Goal: Information Seeking & Learning: Learn about a topic

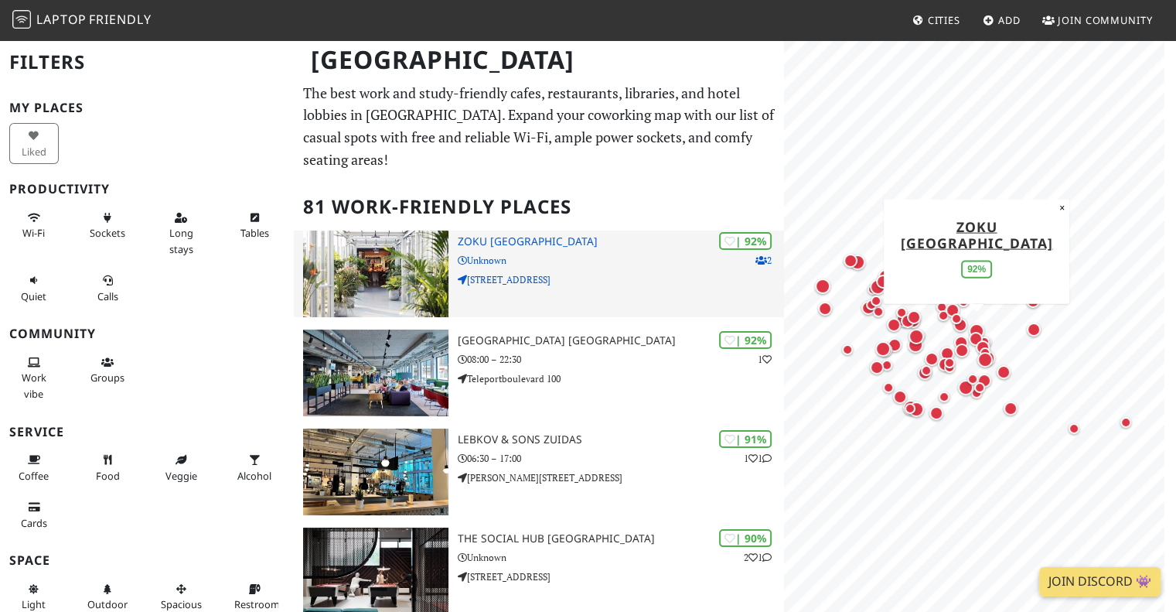
click at [515, 243] on h3 "Zoku Amsterdam" at bounding box center [621, 241] width 327 height 13
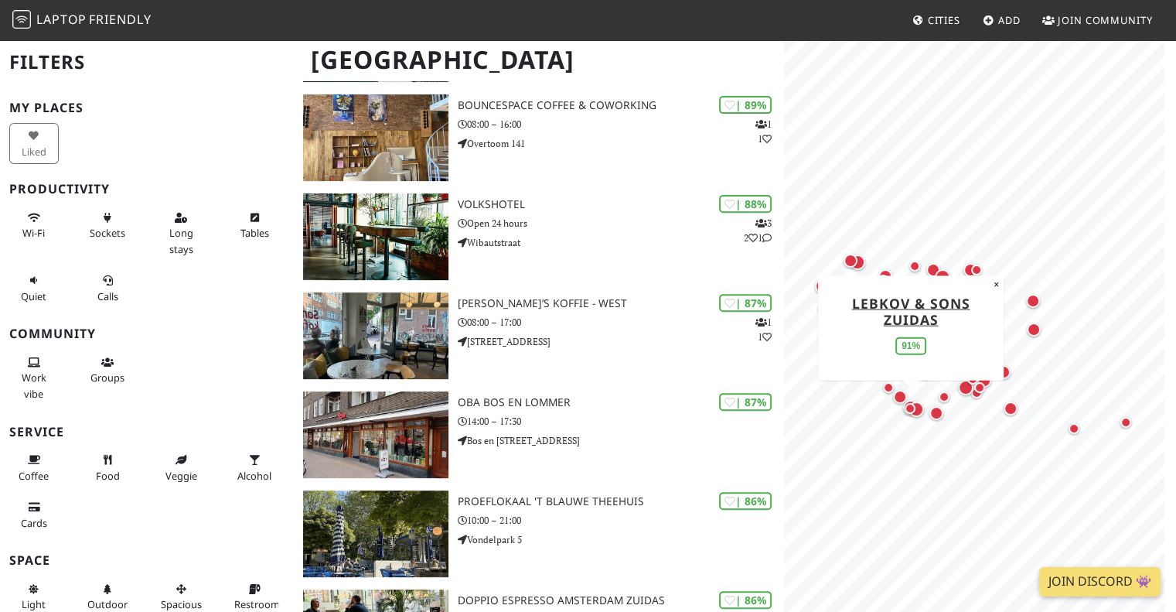
scroll to position [541, 0]
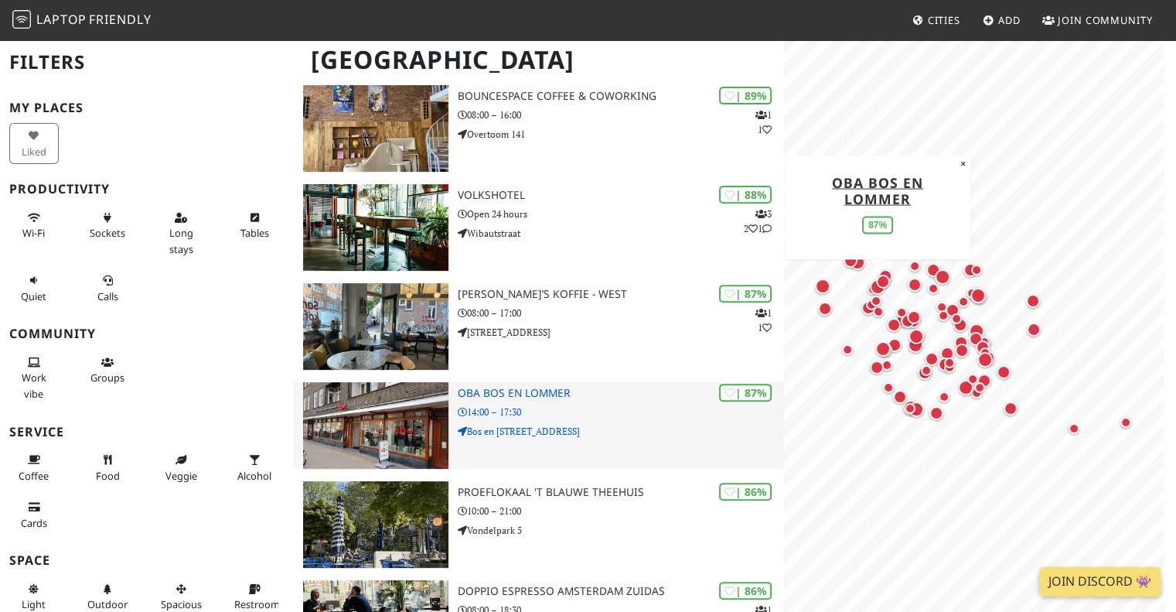
click at [510, 390] on h3 "OBA Bos en Lommer" at bounding box center [621, 393] width 327 height 13
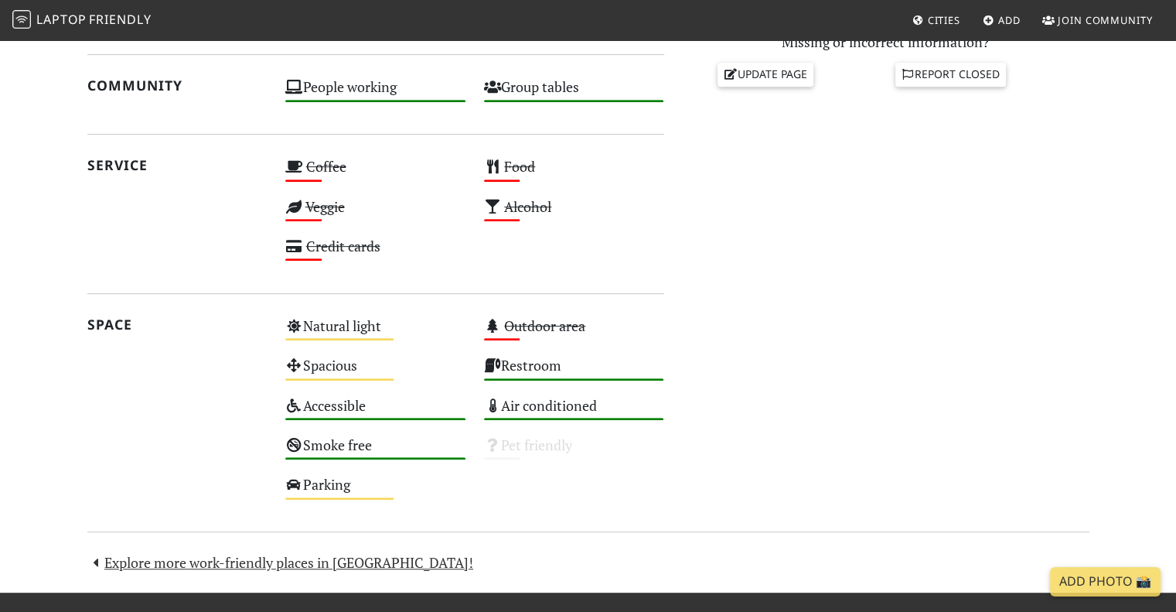
scroll to position [696, 0]
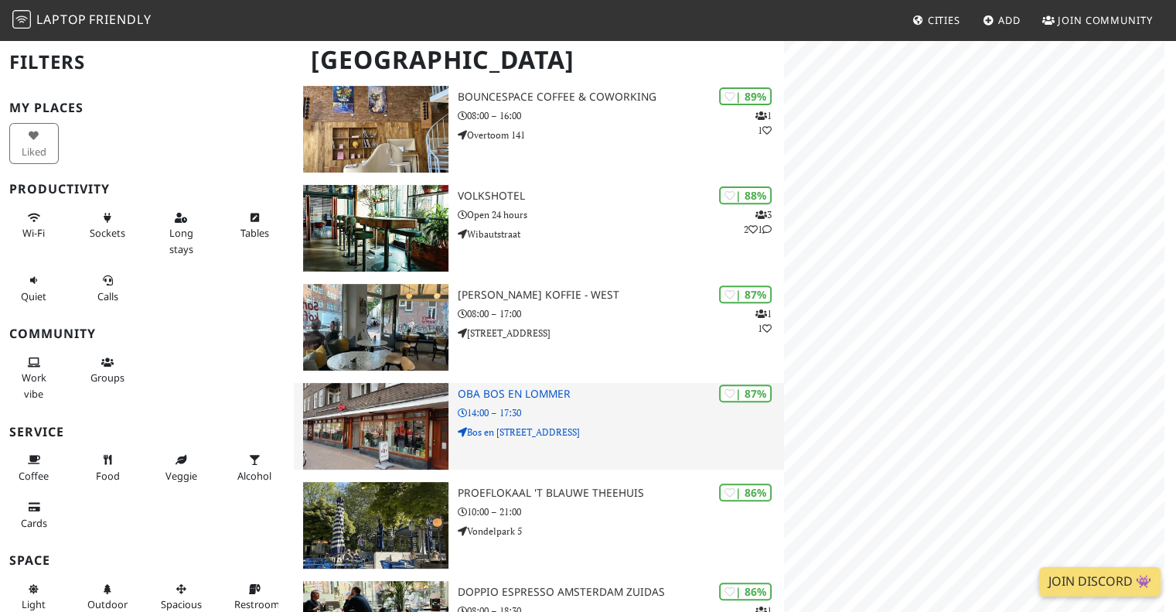
scroll to position [541, 0]
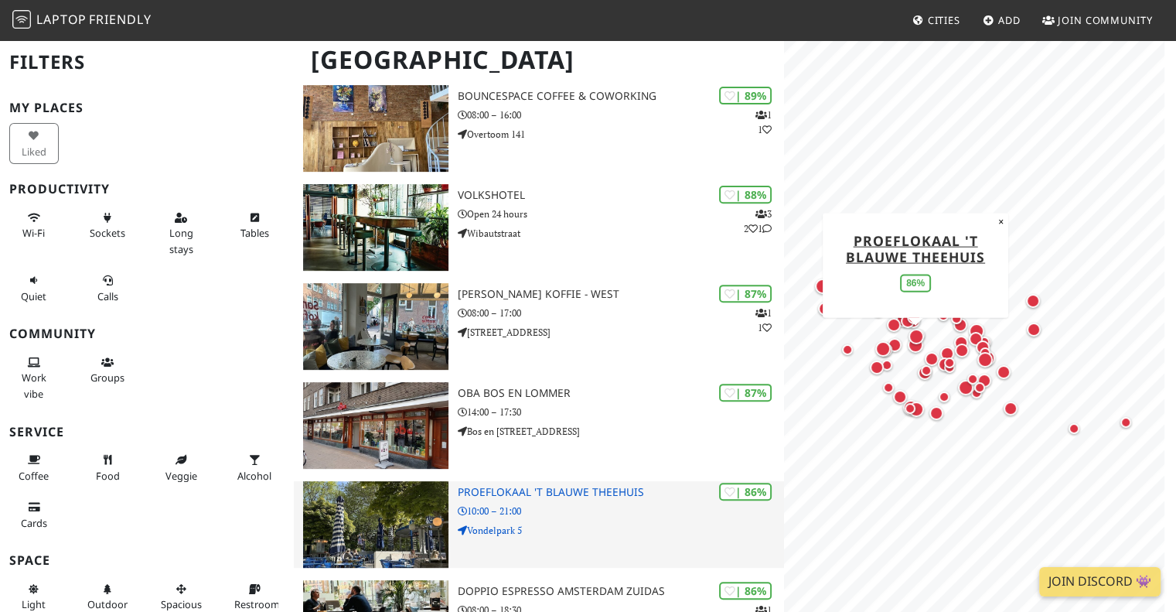
click at [594, 509] on p "10:00 – 21:00" at bounding box center [621, 510] width 327 height 15
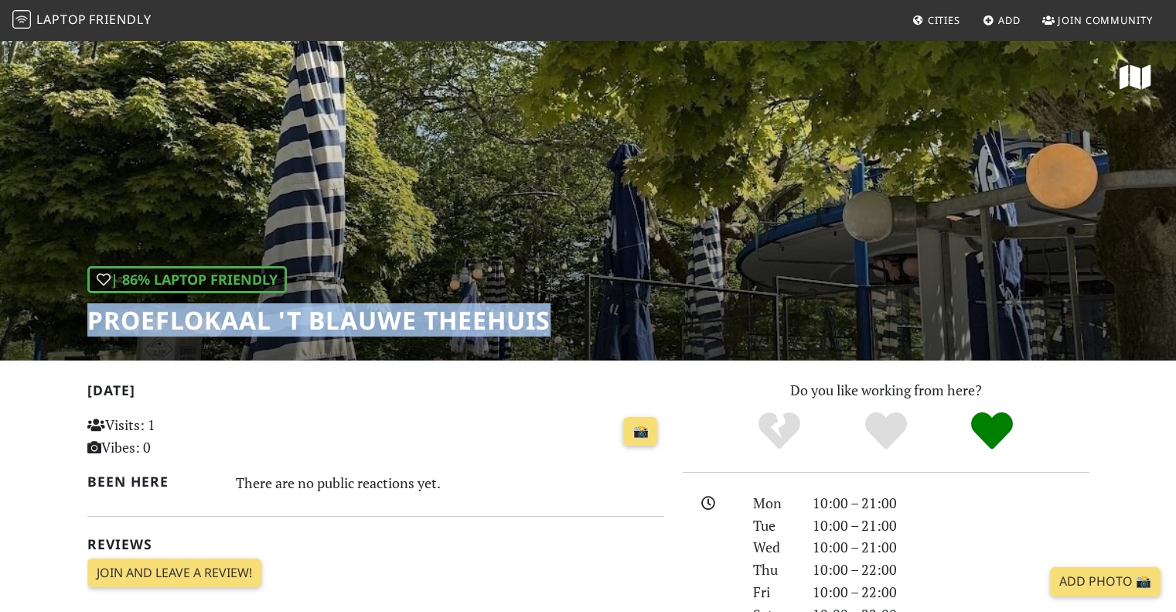
drag, startPoint x: 91, startPoint y: 322, endPoint x: 567, endPoint y: 308, distance: 475.7
click at [567, 308] on div "| 86% Laptop Friendly Proeflokaal 't Blauwe Theehuis" at bounding box center [588, 200] width 1176 height 322
copy h1 "Proeflokaal 't Blauwe Theehuis"
